Goal: Task Accomplishment & Management: Manage account settings

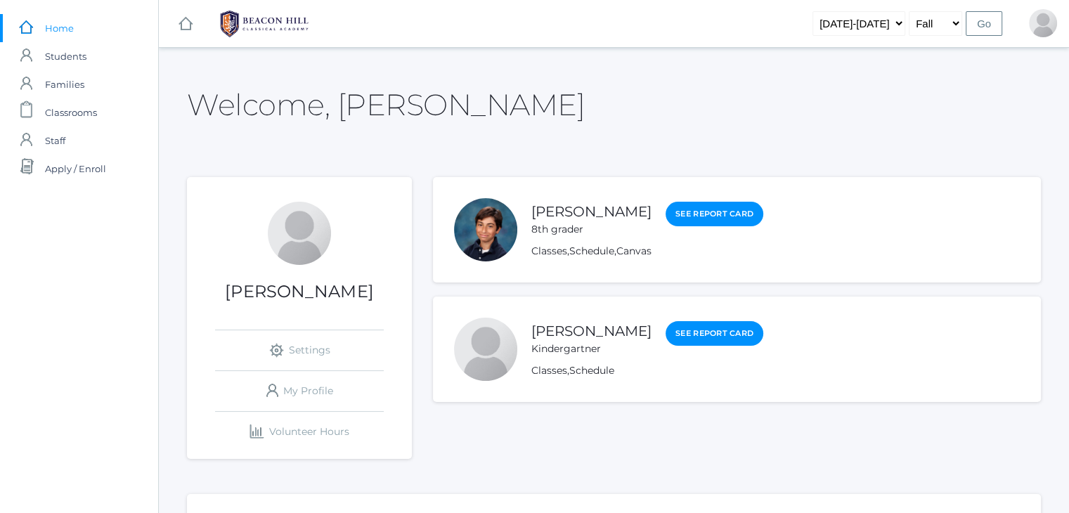
click at [73, 172] on span "Apply / Enroll" at bounding box center [75, 169] width 61 height 28
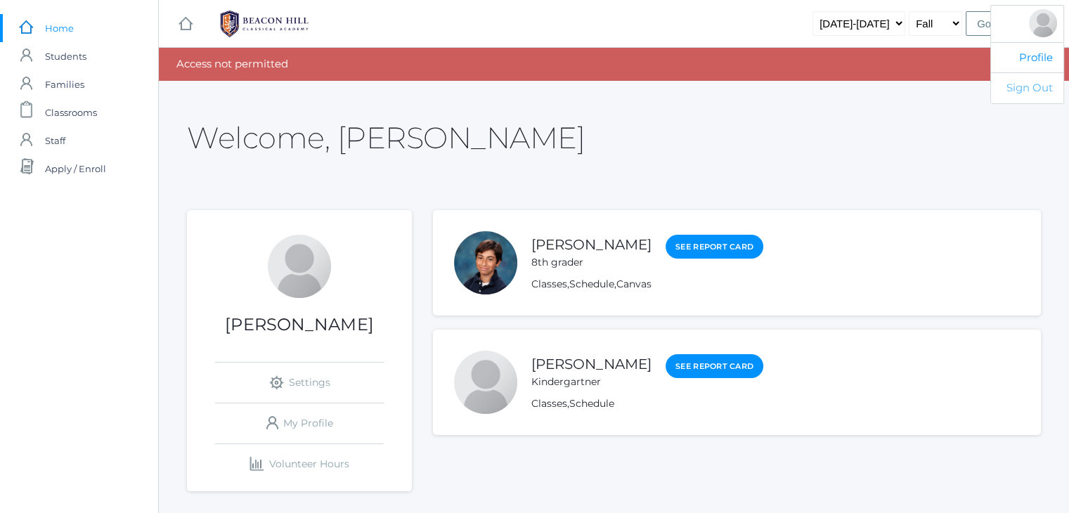
click at [1039, 91] on link "Sign Out" at bounding box center [1027, 87] width 72 height 31
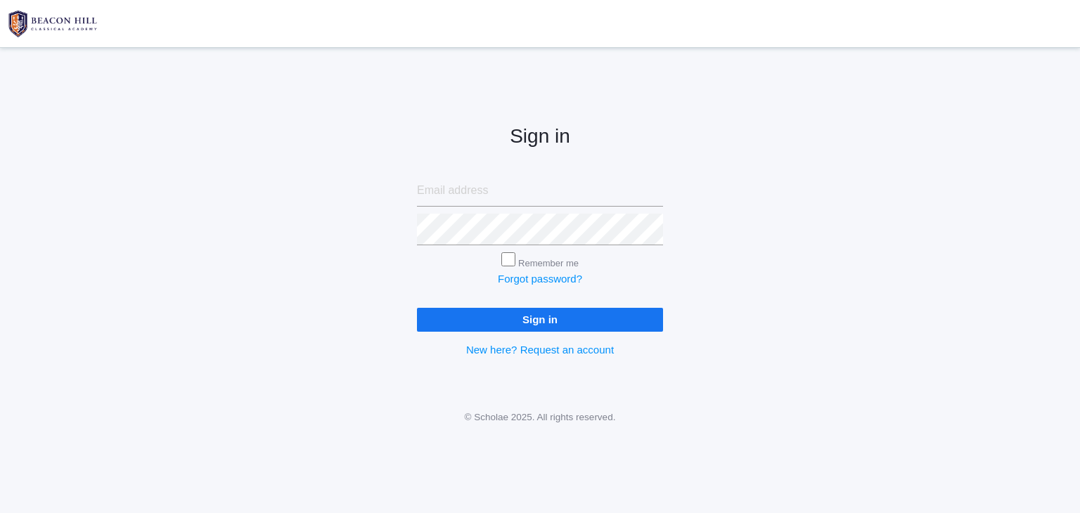
click at [531, 198] on input "email" at bounding box center [540, 191] width 246 height 32
type input "heather@beaconhillclassical.org"
click at [537, 311] on input "Sign in" at bounding box center [540, 319] width 246 height 23
